Goal: Information Seeking & Learning: Find specific fact

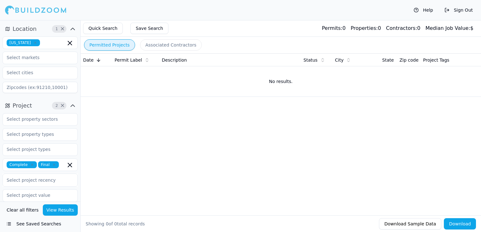
click at [35, 43] on icon "button" at bounding box center [35, 43] width 4 height 4
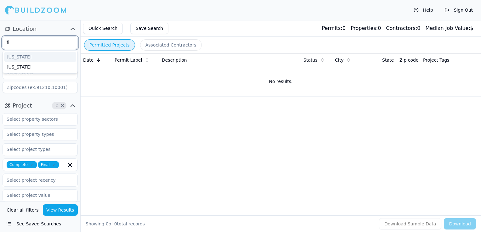
type input "flo"
click at [33, 54] on div "[US_STATE]" at bounding box center [40, 57] width 72 height 10
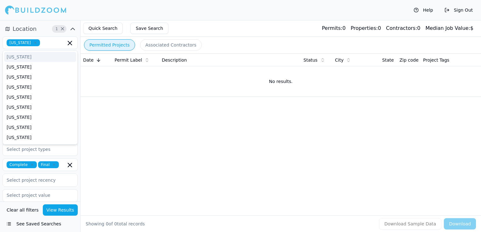
click at [190, 28] on div "Quick Search Save Search Permits: 0 Properties: 0 Contractors: 0 Median Job Val…" at bounding box center [281, 28] width 401 height 17
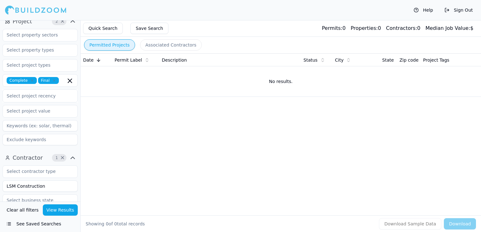
scroll to position [63, 0]
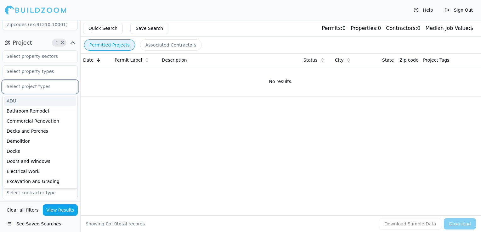
click at [31, 87] on input "text" at bounding box center [36, 86] width 67 height 11
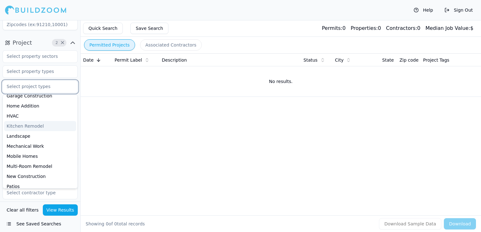
scroll to position [157, 0]
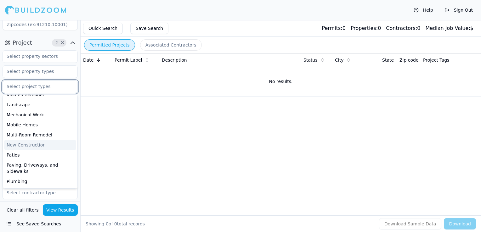
click at [26, 143] on div "New Construction" at bounding box center [40, 145] width 72 height 10
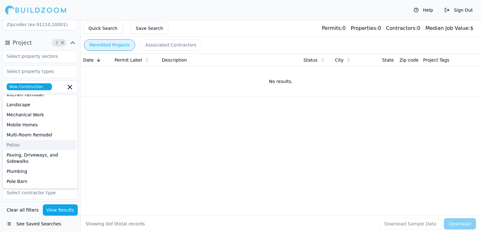
click at [131, 150] on div "Date Permit Label Description Status City State Zip code Project Tags No result…" at bounding box center [281, 125] width 401 height 142
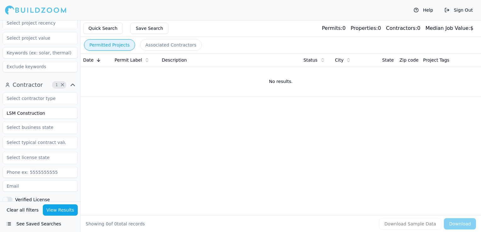
scroll to position [153, 0]
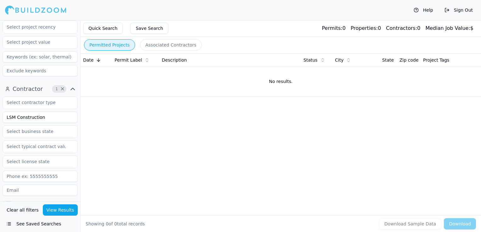
drag, startPoint x: 45, startPoint y: 119, endPoint x: -1, endPoint y: 111, distance: 47.2
click at [0, 111] on html "Help Sign Out Location 1 × [US_STATE] Project 3 × New Construction Complete Fin…" at bounding box center [240, 116] width 481 height 232
type input "Taypa Construction"
click at [74, 205] on button "View Results" at bounding box center [60, 210] width 35 height 11
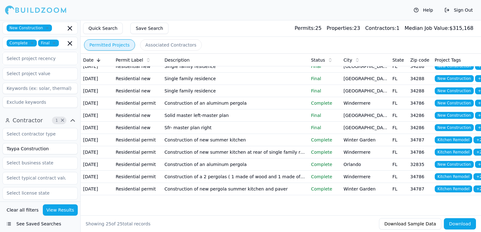
scroll to position [296, 0]
click at [270, 183] on td "Construction of new pergola summer kitchen and paver" at bounding box center [235, 189] width 146 height 12
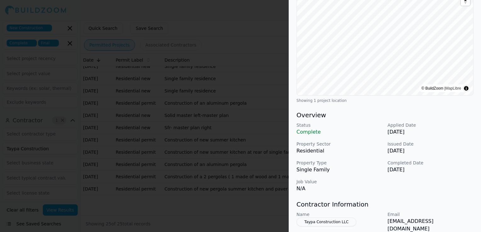
scroll to position [94, 0]
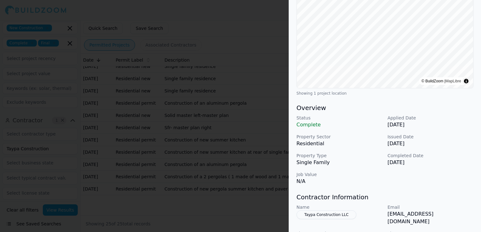
click at [301, 178] on p "N/A" at bounding box center [340, 182] width 86 height 8
click at [210, 135] on div at bounding box center [240, 116] width 481 height 232
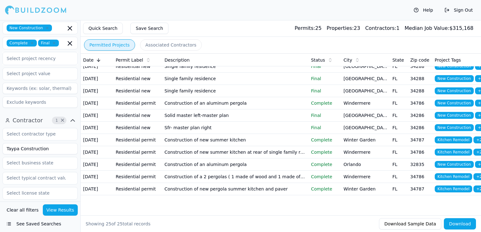
click at [205, 122] on td "Sfr- master plan right" at bounding box center [235, 128] width 146 height 12
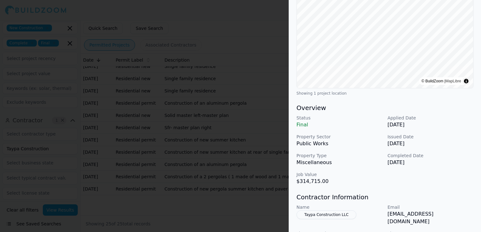
click at [240, 154] on div at bounding box center [240, 116] width 481 height 232
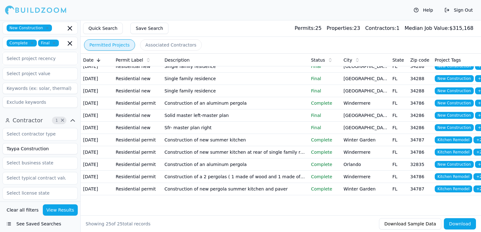
click at [230, 134] on td "Construction of new summer kitchen" at bounding box center [235, 140] width 146 height 12
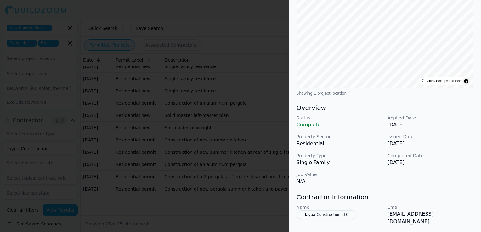
click at [196, 138] on div at bounding box center [240, 116] width 481 height 232
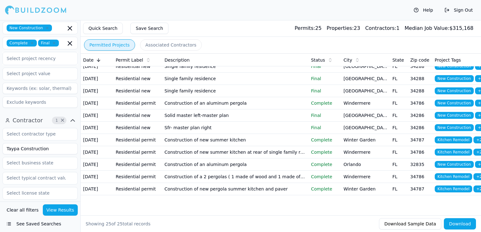
click at [199, 134] on td "Construction of new summer kitchen" at bounding box center [235, 140] width 146 height 12
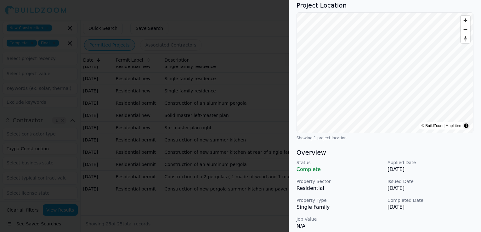
scroll to position [63, 0]
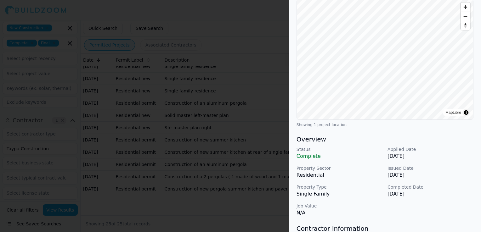
click at [213, 158] on div at bounding box center [240, 116] width 481 height 232
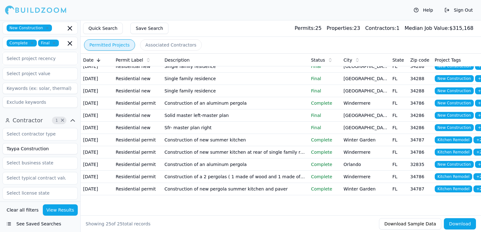
scroll to position [296, 0]
click at [202, 188] on td "Construction of new pergola summer kitchen and paver" at bounding box center [235, 189] width 146 height 12
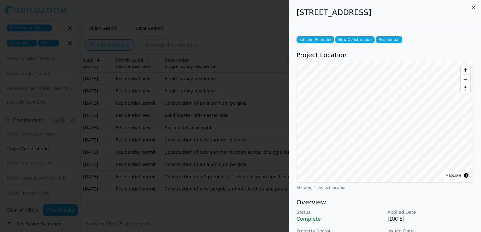
click at [157, 115] on div at bounding box center [240, 116] width 481 height 232
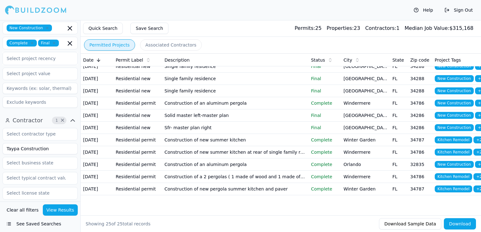
click at [207, 122] on td "Sfr- master plan right" at bounding box center [235, 128] width 146 height 12
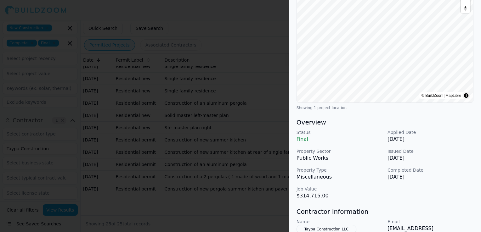
scroll to position [94, 0]
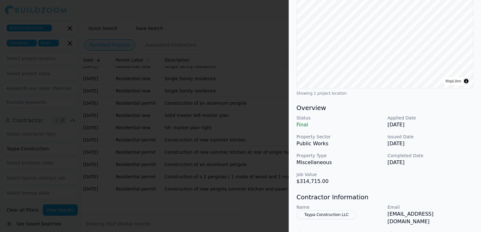
click at [191, 136] on div at bounding box center [240, 116] width 481 height 232
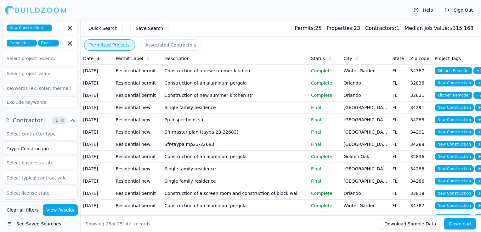
scroll to position [0, 0]
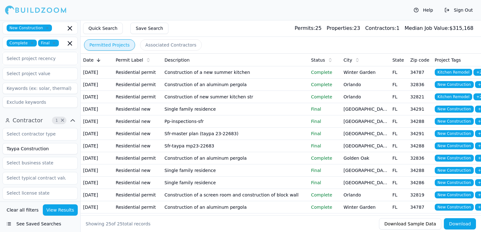
click at [198, 116] on td "Single family residence" at bounding box center [235, 109] width 146 height 12
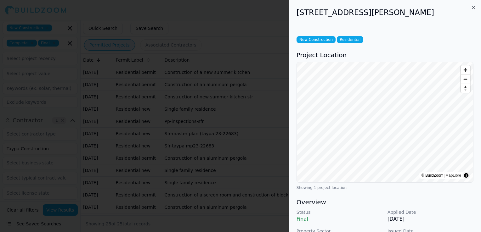
click at [220, 108] on div at bounding box center [240, 116] width 481 height 232
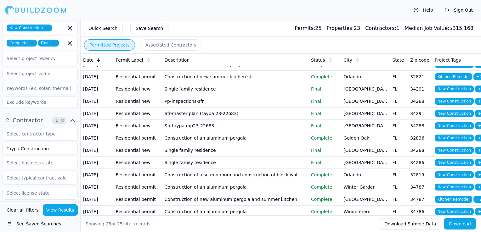
scroll to position [31, 0]
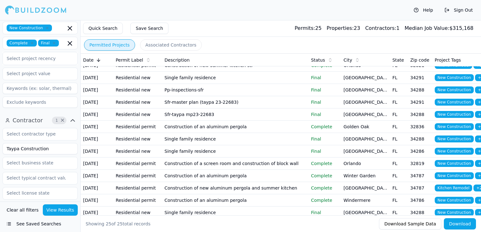
click at [224, 109] on td "Sfr-master plan (taypa 23-22683)" at bounding box center [235, 102] width 146 height 12
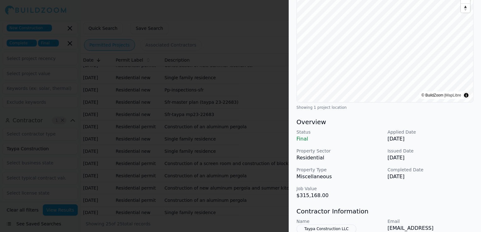
scroll to position [94, 0]
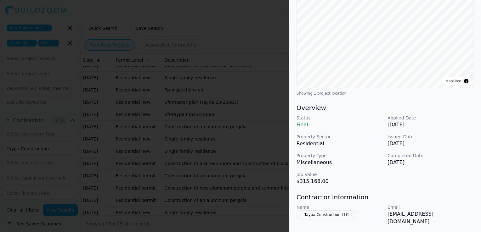
click at [200, 123] on div at bounding box center [240, 116] width 481 height 232
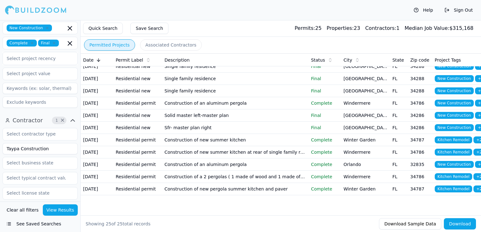
scroll to position [264, 0]
click at [188, 134] on td "Sfr- master plan right" at bounding box center [235, 128] width 146 height 12
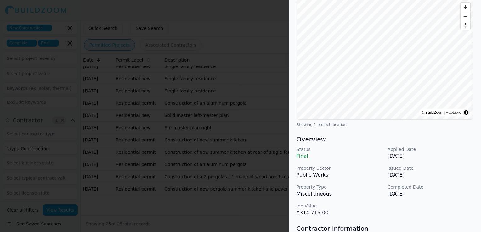
scroll to position [0, 0]
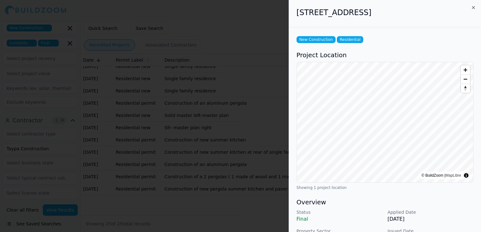
drag, startPoint x: 295, startPoint y: 19, endPoint x: 359, endPoint y: 15, distance: 64.3
click at [359, 15] on div "4970 City Hall Blvd, North Port, FL, 34286" at bounding box center [385, 13] width 192 height 27
copy h2 "4970 City Hall Blvd"
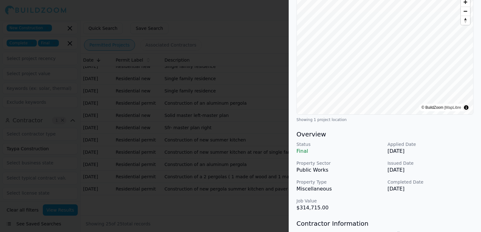
scroll to position [157, 0]
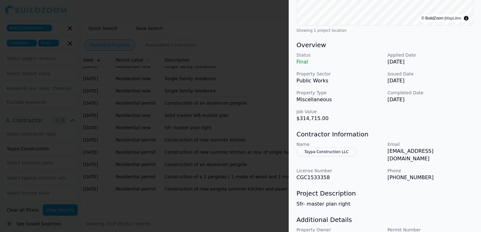
click at [219, 98] on div at bounding box center [240, 116] width 481 height 232
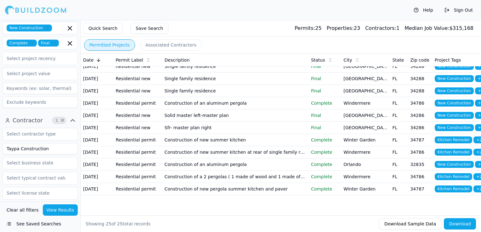
click at [222, 115] on td "Solid master left-master plan" at bounding box center [235, 116] width 146 height 12
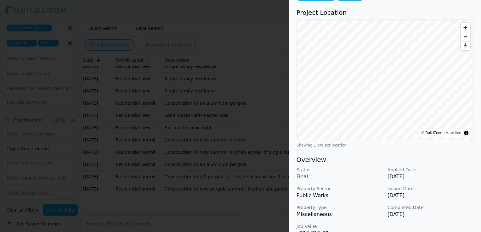
scroll to position [0, 0]
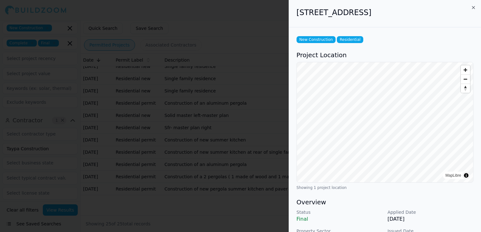
click at [184, 148] on div at bounding box center [240, 116] width 481 height 232
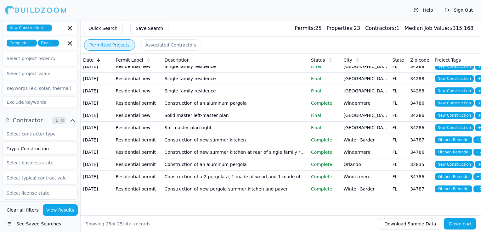
scroll to position [233, 0]
click at [189, 97] on td "Single family residence" at bounding box center [235, 91] width 146 height 12
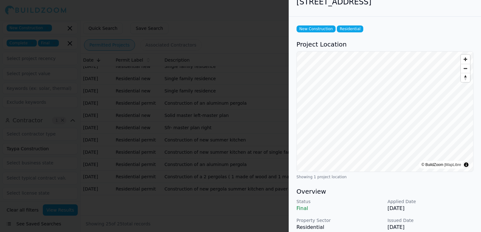
scroll to position [0, 0]
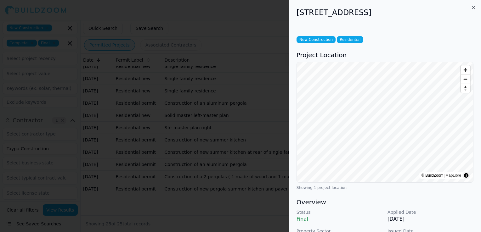
drag, startPoint x: 293, startPoint y: 14, endPoint x: 352, endPoint y: 12, distance: 58.9
click at [352, 12] on div "2079 Barrister St, North Port, FL, 34288" at bounding box center [385, 13] width 192 height 27
copy h2 "2079 Barrister St"
click at [174, 133] on div at bounding box center [240, 116] width 481 height 232
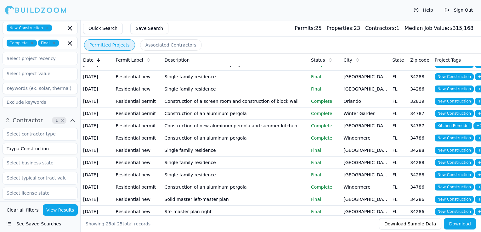
scroll to position [94, 0]
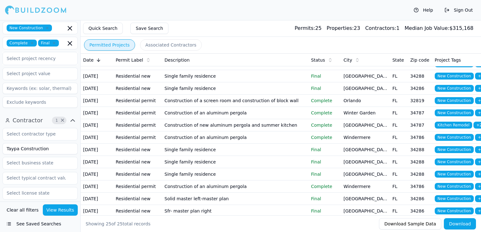
click at [183, 83] on td "Single family residence" at bounding box center [235, 76] width 146 height 12
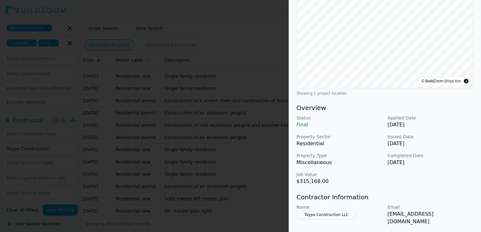
scroll to position [0, 0]
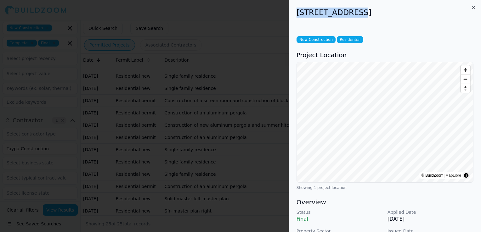
drag, startPoint x: 297, startPoint y: 15, endPoint x: 357, endPoint y: 12, distance: 60.2
click at [357, 12] on h2 "4810 Ageman Ave, North Port, FL, 34288" at bounding box center [385, 13] width 177 height 10
drag, startPoint x: 357, startPoint y: 12, endPoint x: 353, endPoint y: 12, distance: 3.8
copy h2 "4810 Ageman Ave"
click at [63, 28] on div at bounding box center [240, 116] width 481 height 232
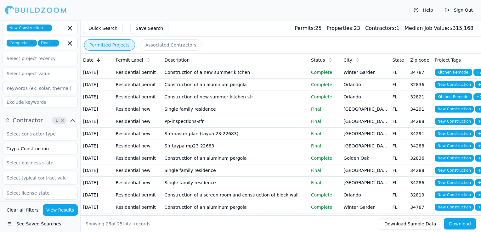
click at [222, 116] on td "Single family residence" at bounding box center [235, 109] width 146 height 12
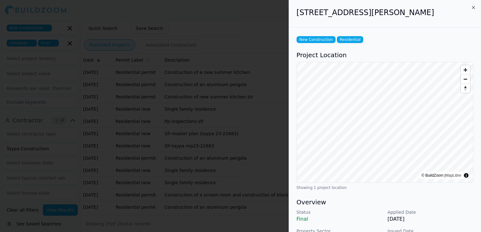
click at [222, 127] on div at bounding box center [240, 116] width 481 height 232
